Goal: Task Accomplishment & Management: Use online tool/utility

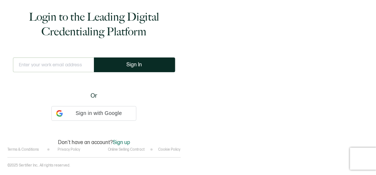
click at [66, 66] on input "text" at bounding box center [53, 65] width 81 height 15
type input "[PERSON_NAME][EMAIL_ADDRESS][PERSON_NAME][DOMAIN_NAME]"
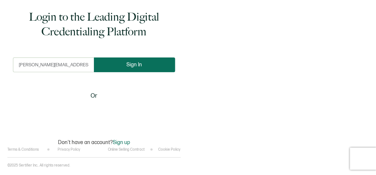
click at [130, 71] on button "Sign In" at bounding box center [134, 65] width 81 height 15
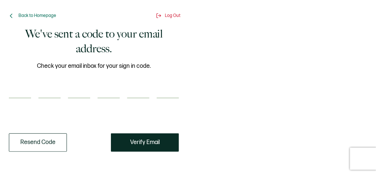
click at [26, 91] on input "number" at bounding box center [20, 91] width 22 height 15
paste input "6"
type input "6"
type input "2"
type input "7"
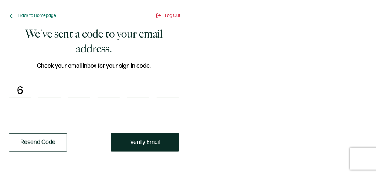
type input "1"
type input "5"
type input "1"
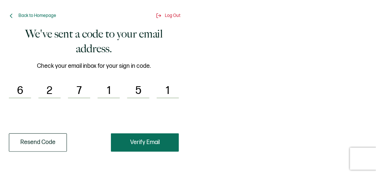
click at [157, 138] on button "Verify Email" at bounding box center [145, 143] width 68 height 18
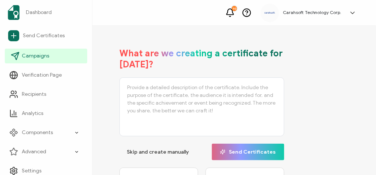
click at [43, 52] on link "Campaigns" at bounding box center [46, 56] width 82 height 15
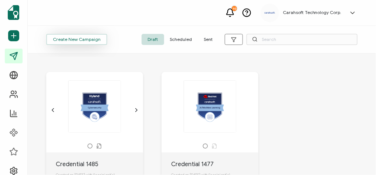
click at [92, 37] on span "Create New Campaign" at bounding box center [77, 39] width 48 height 4
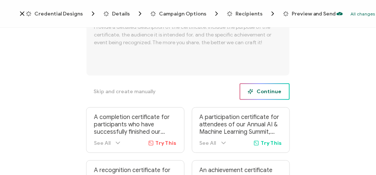
click at [269, 90] on span "Continue" at bounding box center [265, 92] width 34 height 6
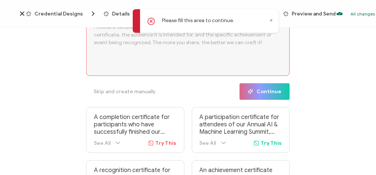
click at [269, 18] on div "Please fill this area to continue." at bounding box center [206, 21] width 146 height 24
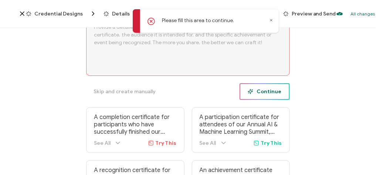
click at [253, 96] on button "Continue" at bounding box center [264, 91] width 50 height 17
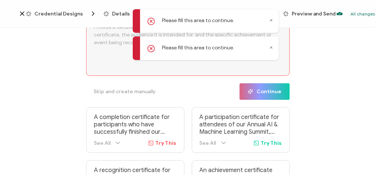
click at [272, 47] on icon at bounding box center [271, 48] width 4 height 4
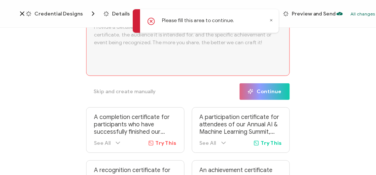
click at [270, 20] on icon at bounding box center [271, 20] width 4 height 4
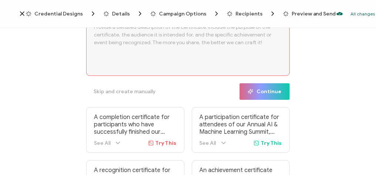
click at [66, 12] on span "Credential Designs" at bounding box center [58, 14] width 48 height 6
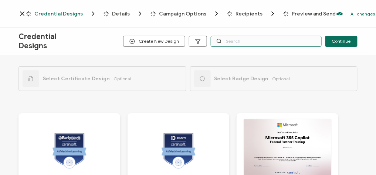
click at [246, 44] on input "text" at bounding box center [266, 41] width 111 height 11
paste input "Alteryx"
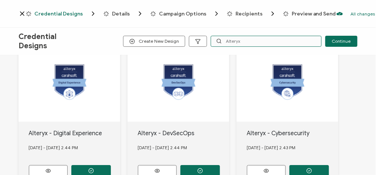
scroll to position [571, 0]
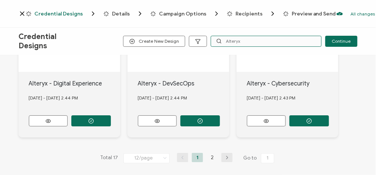
type input "Alteryx"
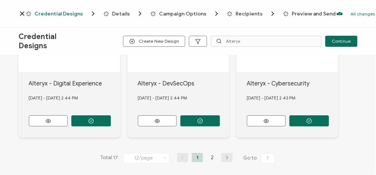
click at [224, 156] on button "button" at bounding box center [226, 157] width 11 height 9
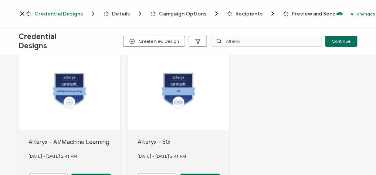
scroll to position [231, 0]
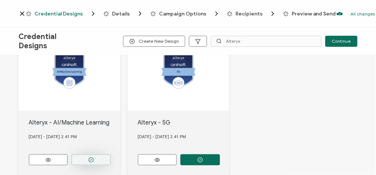
click at [91, 13] on icon "button" at bounding box center [91, 10] width 6 height 6
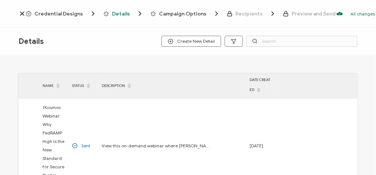
click at [60, 12] on span "Credential Designs" at bounding box center [58, 14] width 48 height 6
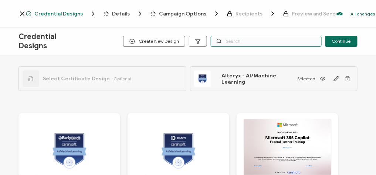
click at [234, 44] on input "text" at bounding box center [266, 41] width 111 height 11
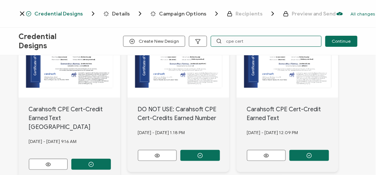
scroll to position [93, 0]
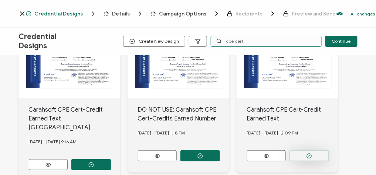
type input "cpe cert"
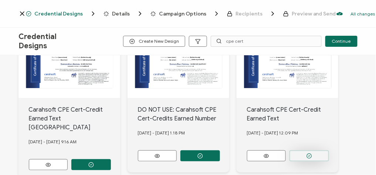
click at [94, 163] on icon "button" at bounding box center [91, 166] width 6 height 6
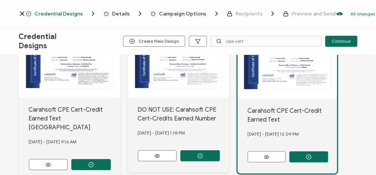
click at [120, 15] on span "Details" at bounding box center [121, 14] width 18 height 6
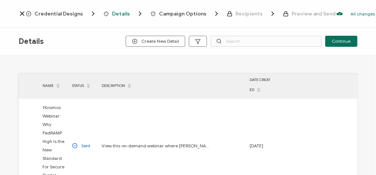
click at [76, 14] on span "Credential Designs" at bounding box center [58, 14] width 48 height 6
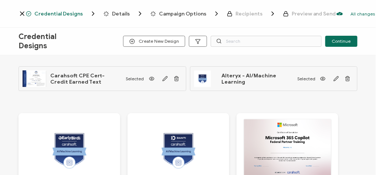
click at [106, 13] on div "Details" at bounding box center [115, 13] width 24 height 7
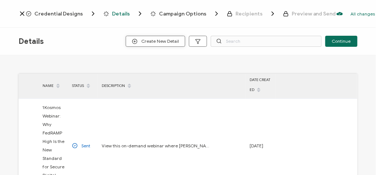
click at [170, 38] on button "Create New Detail" at bounding box center [155, 41] width 59 height 11
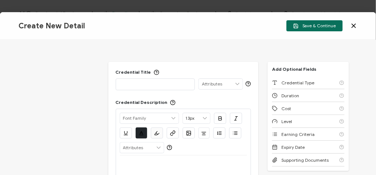
click at [161, 89] on div at bounding box center [155, 84] width 71 height 10
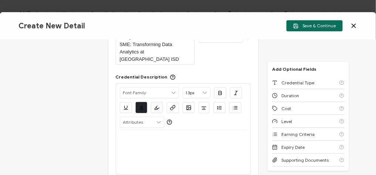
scroll to position [52, 0]
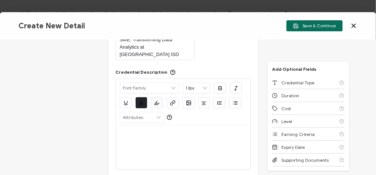
click at [141, 126] on div at bounding box center [183, 135] width 127 height 18
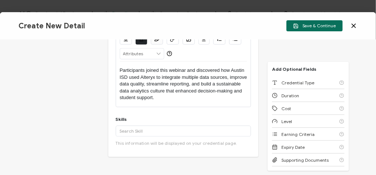
scroll to position [140, 0]
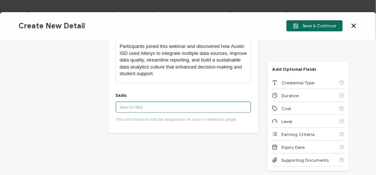
click at [154, 102] on input "text" at bounding box center [184, 107] width 136 height 11
paste input "Education Data Strategy"
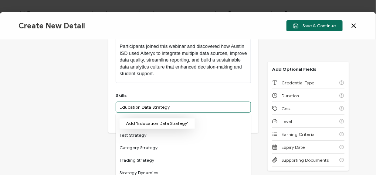
type input "Education Data Strategy"
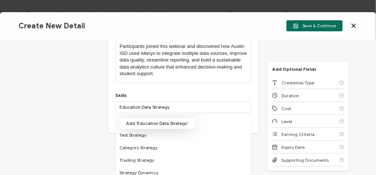
click at [163, 118] on button "Add 'Education Data Strategy'" at bounding box center [157, 123] width 76 height 11
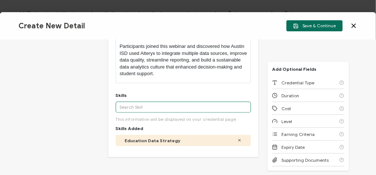
click at [171, 102] on input "text" at bounding box center [184, 107] width 136 height 11
paste input "Data Analytics"
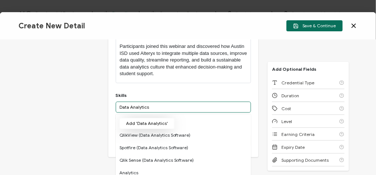
type input "Data Analytics"
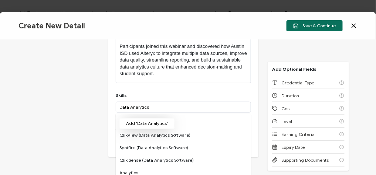
click at [157, 118] on button "Add 'Data Analytics'" at bounding box center [146, 123] width 55 height 11
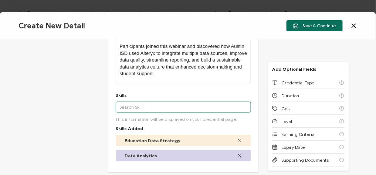
click at [143, 102] on input "text" at bounding box center [184, 107] width 136 height 11
paste input "Reporting Process Optimization"
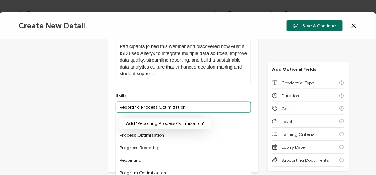
type input "Reporting Process Optimization"
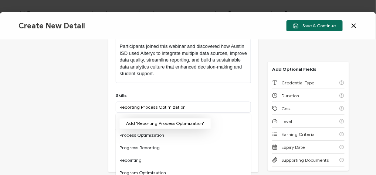
click at [160, 118] on button "Add 'Reporting Process Optimization'" at bounding box center [165, 123] width 92 height 11
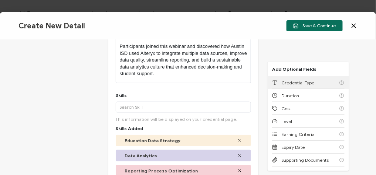
click at [307, 82] on span "Credential Type" at bounding box center [297, 83] width 33 height 6
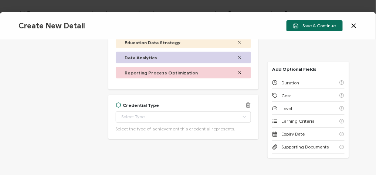
scroll to position [243, 0]
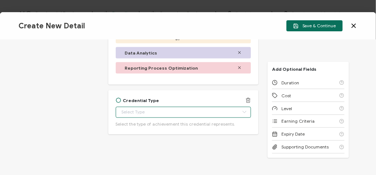
click at [188, 106] on body "Credential Designs Details Campaign Options Recipients Preview and Send All cha…" at bounding box center [188, 87] width 376 height 175
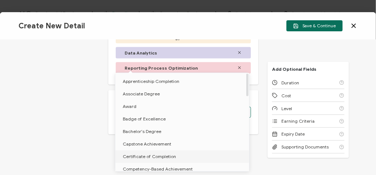
click at [156, 159] on span "Certificate of Completion" at bounding box center [149, 157] width 53 height 6
type input "Certificate of Completion"
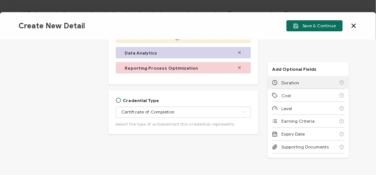
click at [296, 86] on div "Duration" at bounding box center [308, 82] width 72 height 13
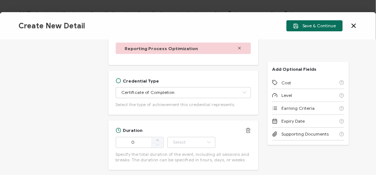
scroll to position [293, 0]
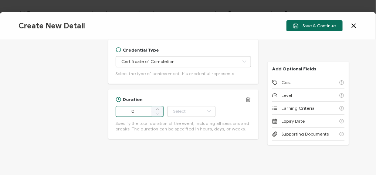
click at [139, 106] on input "0" at bounding box center [140, 111] width 48 height 11
type input "58"
click at [181, 106] on input "text" at bounding box center [191, 111] width 48 height 11
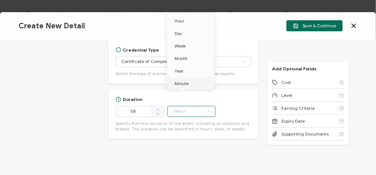
click at [185, 83] on span "Minute" at bounding box center [181, 84] width 14 height 6
type input "Minute"
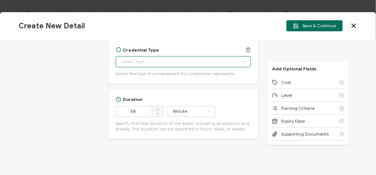
click at [189, 57] on input "text" at bounding box center [184, 62] width 136 height 11
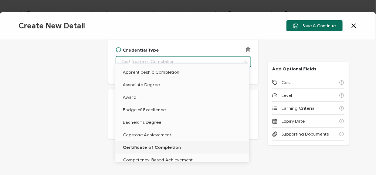
click at [189, 57] on input "text" at bounding box center [184, 62] width 136 height 11
type input "Certificate of Completion"
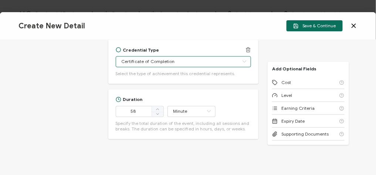
click at [205, 57] on input "Certificate of Completion" at bounding box center [184, 62] width 136 height 11
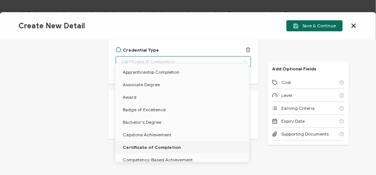
click at [205, 57] on input "text" at bounding box center [184, 62] width 136 height 11
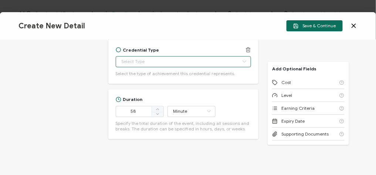
type input "Certificate of Completion"
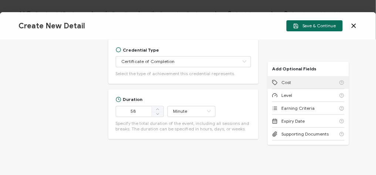
click at [318, 85] on div "Cost" at bounding box center [308, 82] width 72 height 13
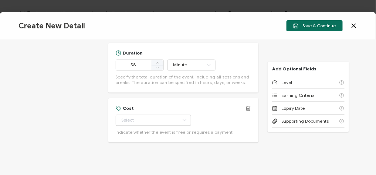
scroll to position [343, 0]
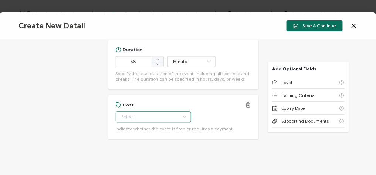
click at [151, 112] on input "text" at bounding box center [153, 117] width 75 height 11
click at [140, 129] on li "Free" at bounding box center [149, 128] width 68 height 13
type input "Free"
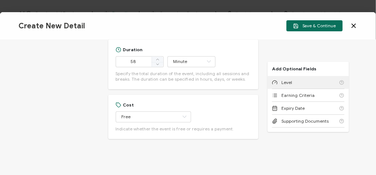
click at [311, 83] on div "Level" at bounding box center [308, 82] width 72 height 13
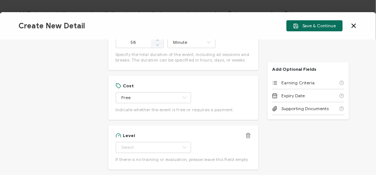
scroll to position [393, 0]
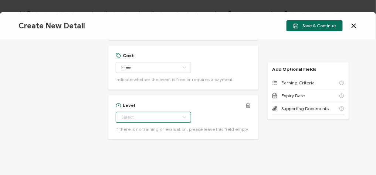
click at [156, 112] on input "text" at bounding box center [153, 117] width 75 height 11
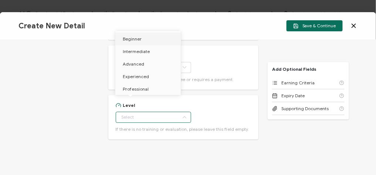
click at [157, 42] on li "Beginner" at bounding box center [149, 39] width 68 height 13
type input "Beginner"
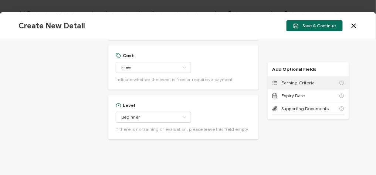
click at [292, 85] on span "Earning Criteria" at bounding box center [297, 83] width 33 height 6
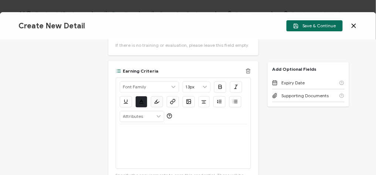
scroll to position [528, 0]
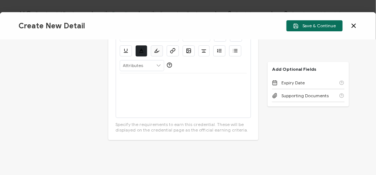
click at [163, 92] on div at bounding box center [183, 96] width 127 height 44
drag, startPoint x: 204, startPoint y: 76, endPoint x: 109, endPoint y: 75, distance: 95.3
click at [109, 75] on div "Earning Criteria Alright Sans [PERSON_NAME] Archivo Black Arial Arimo Blinker C…" at bounding box center [183, 75] width 150 height 130
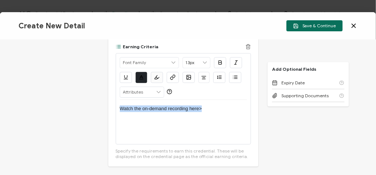
click at [172, 75] on icon "button" at bounding box center [173, 78] width 6 height 6
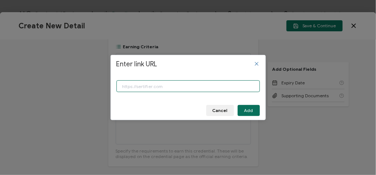
paste input "[URL][DOMAIN_NAME]"
type input "[URL][DOMAIN_NAME]"
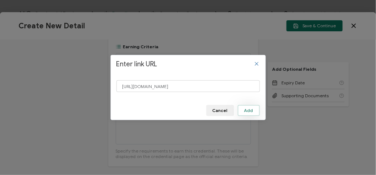
click at [249, 110] on span "Add" at bounding box center [248, 111] width 9 height 4
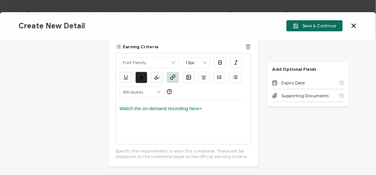
click at [220, 109] on div "Watch the on-demand recording here>" at bounding box center [183, 122] width 127 height 44
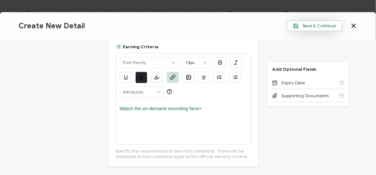
click at [316, 25] on span "Save & Continue" at bounding box center [314, 26] width 43 height 6
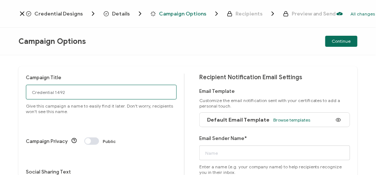
drag, startPoint x: 65, startPoint y: 98, endPoint x: 18, endPoint y: 85, distance: 49.0
click at [18, 85] on div "Campaign Title Credential 1492 Give this campaign a name to easily find it late…" at bounding box center [188, 115] width 376 height 120
paste input "7-30-25_71164_Alteryx Webinar"
type input "7-30-25_71164_Alteryx Webinar"
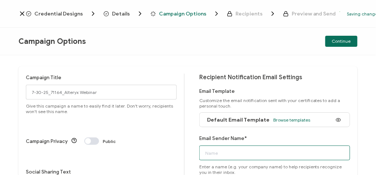
drag, startPoint x: 239, startPoint y: 154, endPoint x: 202, endPoint y: 150, distance: 36.4
click at [202, 150] on input "Email Sender Name*" at bounding box center [274, 153] width 151 height 15
paste input "7-30-25_71164_Alteryx Webinar"
type input "7-30-25_71164_Alteryx Webinar"
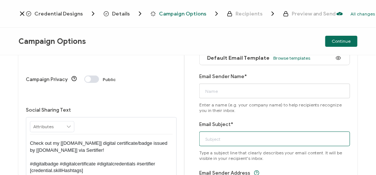
click at [227, 136] on input "Email Subject*" at bounding box center [274, 139] width 151 height 15
paste input "7-30-25_71164_Alteryx Webinar"
type input "7-30-25_71164_Alteryx Webinar"
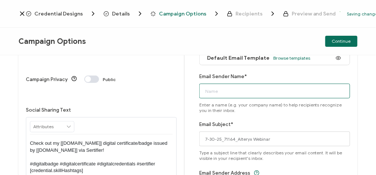
click at [241, 91] on input "Email Sender Name*" at bounding box center [274, 91] width 151 height 15
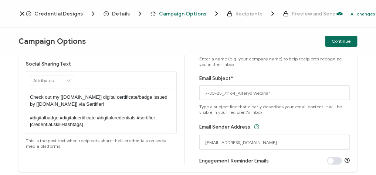
scroll to position [115, 0]
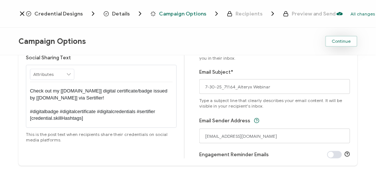
type input "CPE"
click at [350, 41] on span "Continue" at bounding box center [341, 41] width 19 height 4
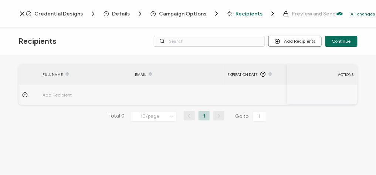
click at [303, 39] on button "Add Recipients" at bounding box center [294, 41] width 53 height 11
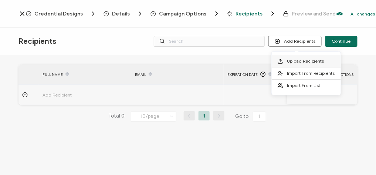
click at [300, 59] on span "Upload Recipients" at bounding box center [305, 61] width 37 height 6
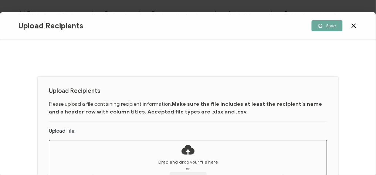
click at [179, 169] on div "Drag and drop your file here or Choose file" at bounding box center [188, 171] width 278 height 24
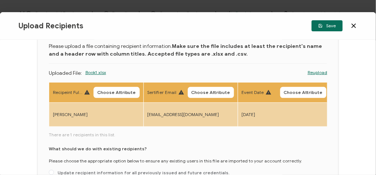
scroll to position [39, 0]
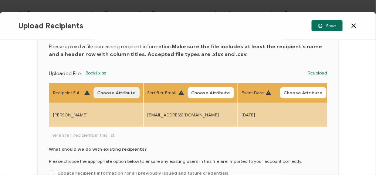
click at [113, 91] on span "Choose Attribute" at bounding box center [116, 93] width 39 height 4
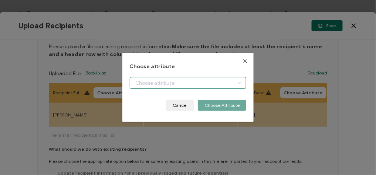
click at [156, 78] on input "dialog" at bounding box center [188, 83] width 117 height 12
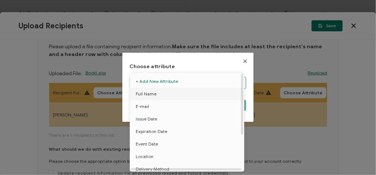
click at [156, 95] on li "Full Name" at bounding box center [188, 94] width 120 height 13
type input "Full Name"
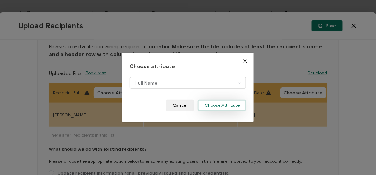
click at [219, 104] on button "Choose Attribute" at bounding box center [222, 105] width 48 height 11
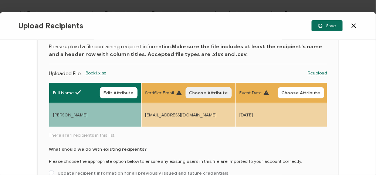
click at [214, 93] on span "Choose Attribute" at bounding box center [208, 93] width 39 height 4
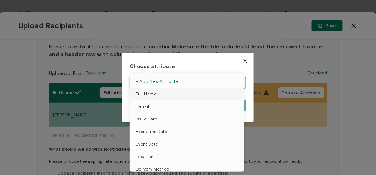
click at [188, 83] on body "Credential Designs Details Campaign Options Recipients Preview and Send All cha…" at bounding box center [188, 87] width 376 height 175
click at [157, 106] on li "E-mail" at bounding box center [188, 106] width 120 height 13
type input "E-mail"
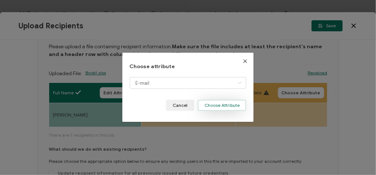
click at [218, 105] on button "Choose Attribute" at bounding box center [222, 105] width 48 height 11
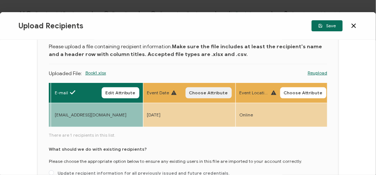
scroll to position [0, 92]
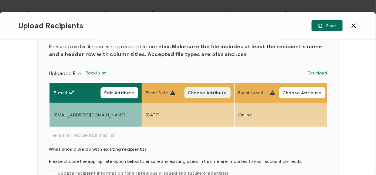
click at [205, 96] on button "Choose Attribute" at bounding box center [207, 93] width 46 height 11
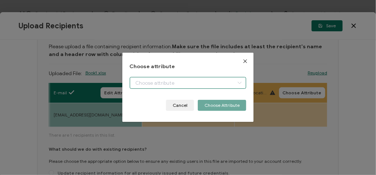
click at [188, 79] on input "dialog" at bounding box center [188, 83] width 117 height 12
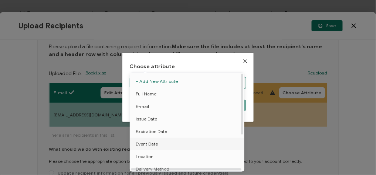
click at [155, 143] on span "Event Date" at bounding box center [147, 144] width 22 height 13
type input "Event Date"
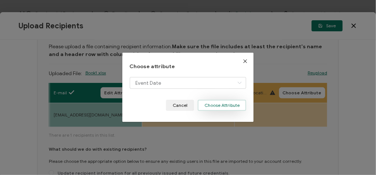
click at [212, 109] on button "Choose Attribute" at bounding box center [222, 105] width 48 height 11
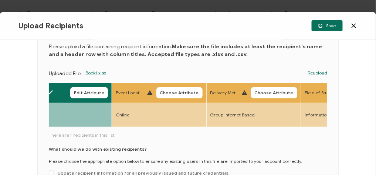
scroll to position [0, 236]
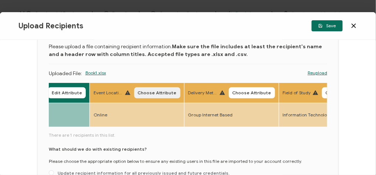
click at [158, 91] on span "Choose Attribute" at bounding box center [157, 93] width 39 height 4
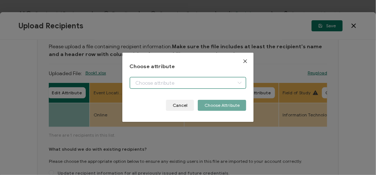
click at [164, 85] on body "Credential Designs Details Campaign Options Recipients Preview and Send All cha…" at bounding box center [188, 87] width 376 height 175
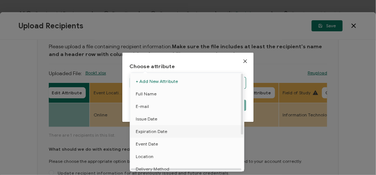
scroll to position [21, 0]
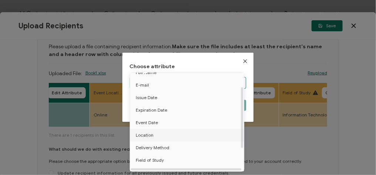
click at [149, 136] on span "Location" at bounding box center [145, 135] width 18 height 13
type input "Location"
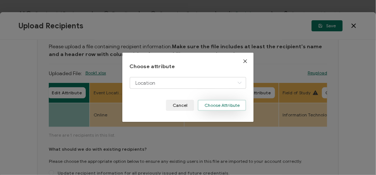
click at [219, 106] on button "Choose Attribute" at bounding box center [222, 105] width 48 height 11
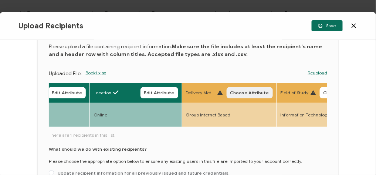
click at [239, 91] on span "Choose Attribute" at bounding box center [249, 93] width 39 height 4
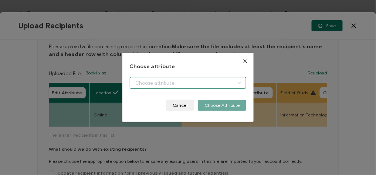
click at [190, 79] on body "Credential Designs Details Campaign Options Recipients Preview and Send All cha…" at bounding box center [188, 87] width 376 height 175
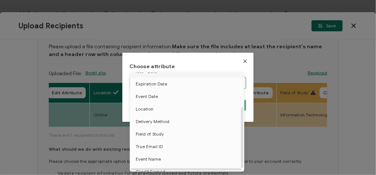
scroll to position [54, 0]
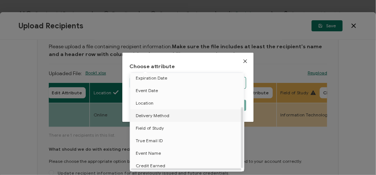
click at [155, 113] on span "Delivery Method" at bounding box center [153, 116] width 34 height 13
type input "Delivery Method"
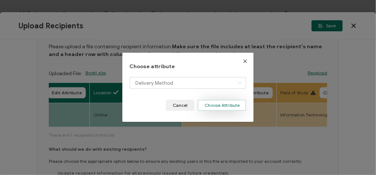
click at [227, 110] on button "Choose Attribute" at bounding box center [222, 105] width 48 height 11
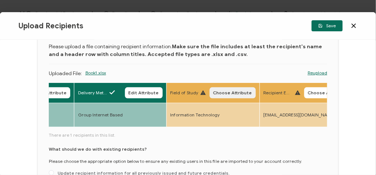
scroll to position [0, 346]
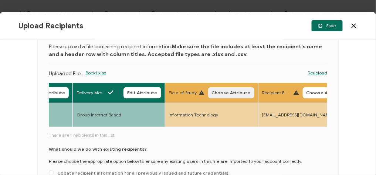
click at [229, 93] on span "Choose Attribute" at bounding box center [231, 93] width 39 height 4
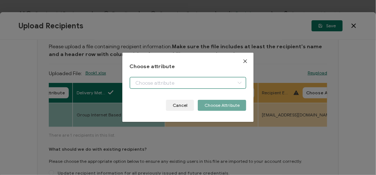
click at [209, 82] on input "dialog" at bounding box center [188, 83] width 117 height 12
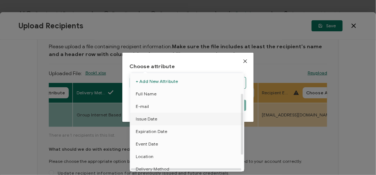
scroll to position [38, 0]
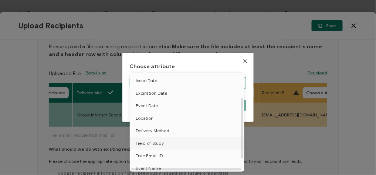
click at [157, 148] on span "Field of Study" at bounding box center [150, 143] width 28 height 13
type input "Field of Study"
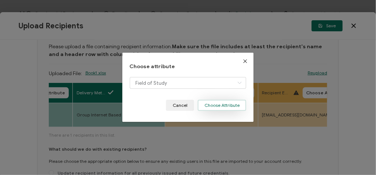
click at [221, 107] on button "Choose Attribute" at bounding box center [222, 105] width 48 height 11
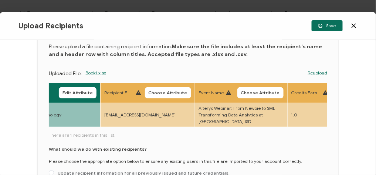
scroll to position [0, 526]
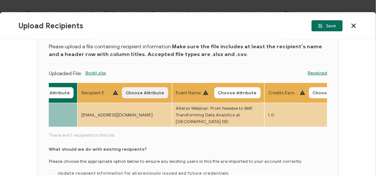
click at [134, 89] on button "Choose Attribute" at bounding box center [145, 93] width 46 height 11
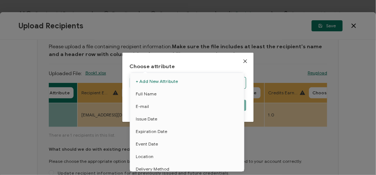
click at [167, 82] on input "dialog" at bounding box center [188, 83] width 117 height 12
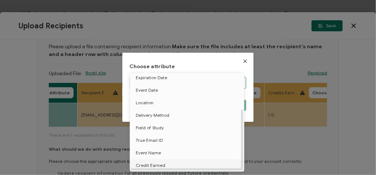
scroll to position [57, 0]
click at [160, 134] on span "True Email ID" at bounding box center [149, 140] width 27 height 13
type input "True Email ID"
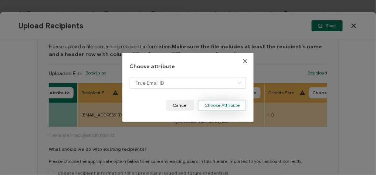
click at [216, 103] on button "Choose Attribute" at bounding box center [222, 105] width 48 height 11
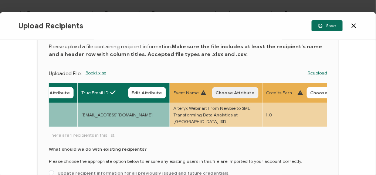
click at [224, 88] on button "Choose Attribute" at bounding box center [235, 93] width 46 height 11
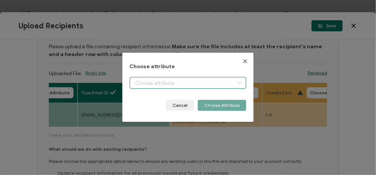
click at [166, 84] on body "Credential Designs Details Campaign Options Recipients Preview and Send All cha…" at bounding box center [188, 87] width 376 height 175
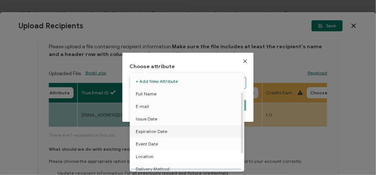
scroll to position [57, 0]
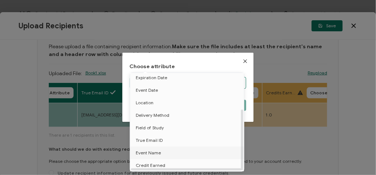
click at [159, 149] on li "Event Name" at bounding box center [188, 153] width 120 height 13
type input "Event Name"
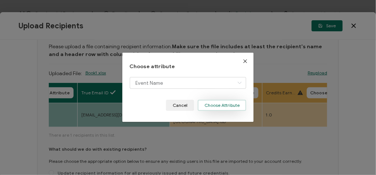
click at [233, 106] on button "Choose Attribute" at bounding box center [222, 105] width 48 height 11
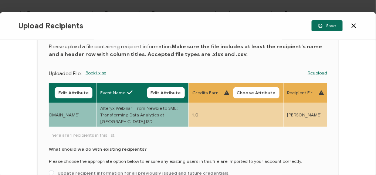
scroll to position [0, 600]
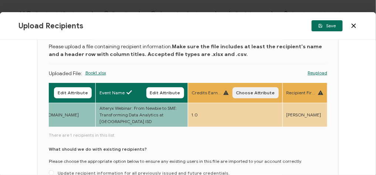
click at [256, 98] on button "Choose Attribute" at bounding box center [255, 93] width 46 height 11
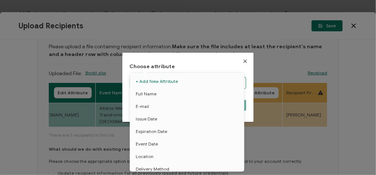
click at [208, 87] on body "Credential Designs Details Campaign Options Recipients Preview and Send All cha…" at bounding box center [188, 87] width 376 height 175
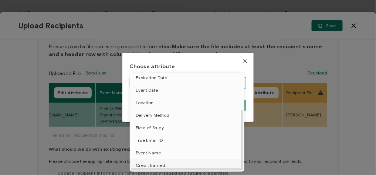
click at [145, 160] on span "Credit Earned" at bounding box center [151, 166] width 30 height 13
type input "Credit Earned"
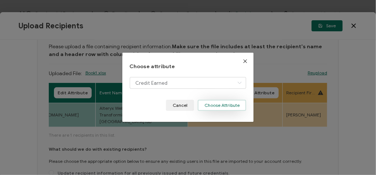
click at [219, 104] on button "Choose Attribute" at bounding box center [222, 105] width 48 height 11
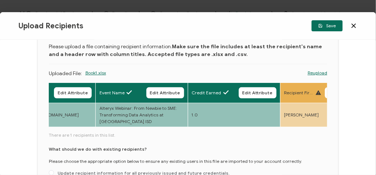
scroll to position [87, 0]
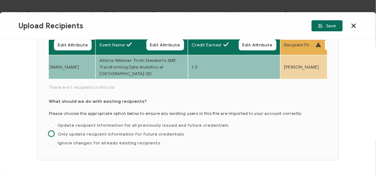
click at [55, 132] on span "Only update recipient information for future credentials." at bounding box center [120, 135] width 132 height 6
click at [54, 132] on input "Only update recipient information for future credentials." at bounding box center [51, 135] width 5 height 6
radio input "true"
click at [328, 18] on div "Upload Recipients Save" at bounding box center [188, 26] width 376 height 28
click at [328, 19] on div "Upload Recipients Save" at bounding box center [188, 26] width 376 height 28
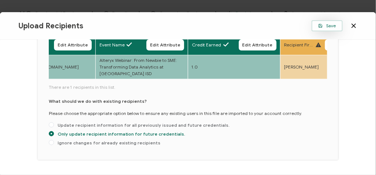
click at [325, 26] on span "Save" at bounding box center [327, 26] width 18 height 4
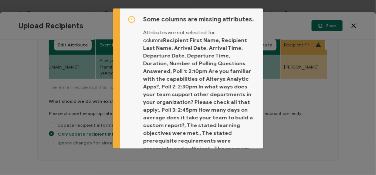
scroll to position [115, 0]
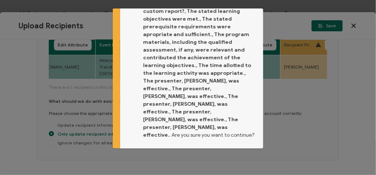
click at [245, 130] on div "Some columns are missing attributes. Attributes are not selected for columns . …" at bounding box center [191, 33] width 143 height 279
click at [245, 154] on button "Proceed" at bounding box center [240, 159] width 31 height 11
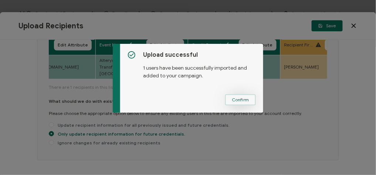
click at [238, 102] on span "Confirm" at bounding box center [240, 100] width 17 height 4
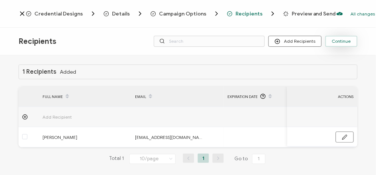
click at [335, 40] on span "Continue" at bounding box center [341, 41] width 19 height 4
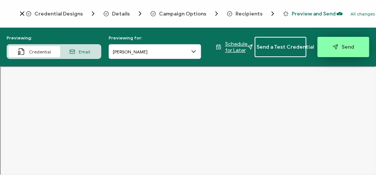
click at [336, 45] on icon "button" at bounding box center [336, 46] width 3 height 3
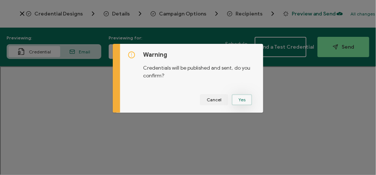
click at [239, 100] on button "Yes" at bounding box center [242, 100] width 20 height 11
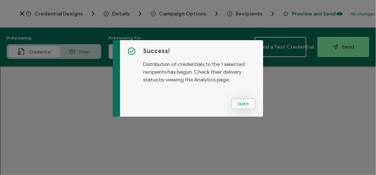
click at [239, 105] on button "Got It" at bounding box center [243, 104] width 25 height 11
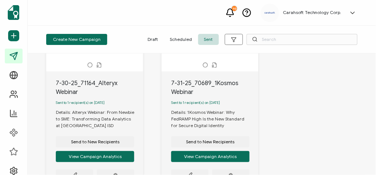
scroll to position [95, 0]
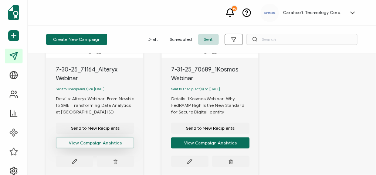
click at [104, 143] on button "View Campaign Analytics" at bounding box center [95, 143] width 78 height 11
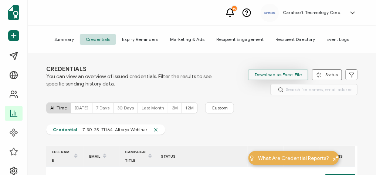
scroll to position [13, 0]
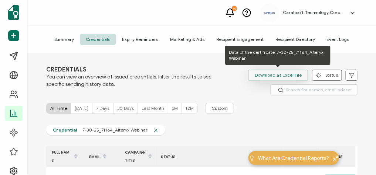
click at [264, 75] on span "Download as Excel File" at bounding box center [278, 75] width 47 height 11
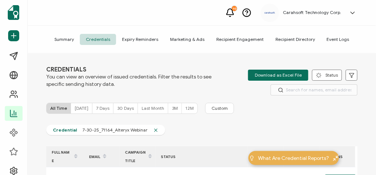
click at [162, 41] on span "Expiry Reminders" at bounding box center [140, 39] width 48 height 11
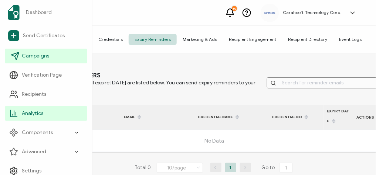
click at [35, 58] on span "Campaigns" at bounding box center [35, 55] width 27 height 7
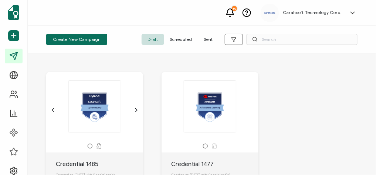
click at [207, 40] on span "Sent" at bounding box center [208, 39] width 21 height 11
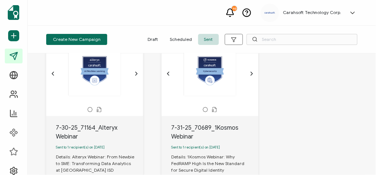
scroll to position [104, 0]
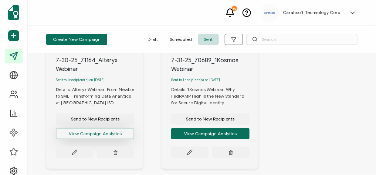
click at [98, 132] on button "View Campaign Analytics" at bounding box center [95, 134] width 78 height 11
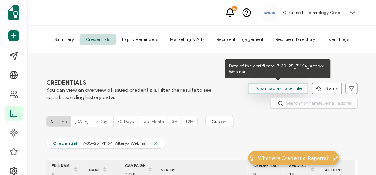
click at [277, 85] on span "Download as Excel File" at bounding box center [278, 88] width 47 height 11
